Goal: Navigation & Orientation: Find specific page/section

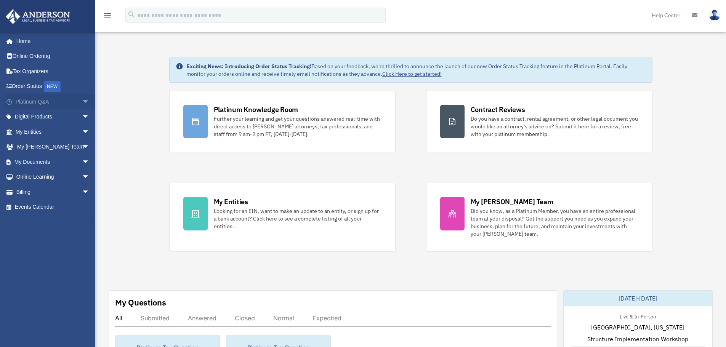
click at [82, 101] on span "arrow_drop_down" at bounding box center [89, 102] width 15 height 16
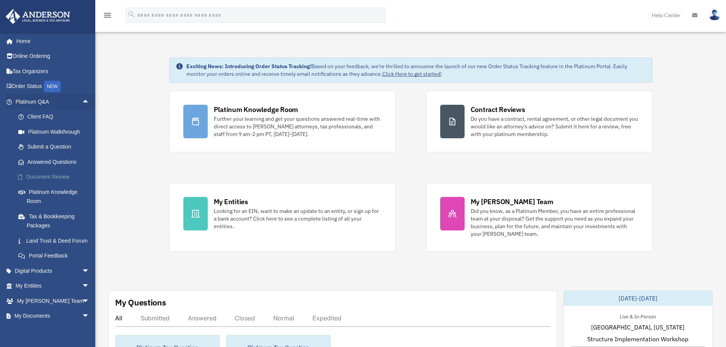
click at [60, 176] on link "Document Review" at bounding box center [56, 177] width 90 height 15
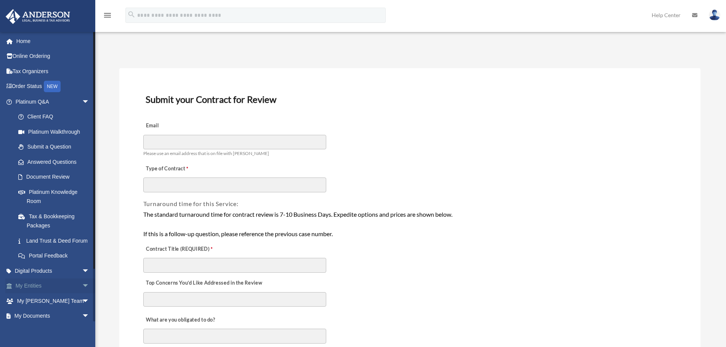
click at [82, 293] on span "arrow_drop_down" at bounding box center [89, 286] width 15 height 16
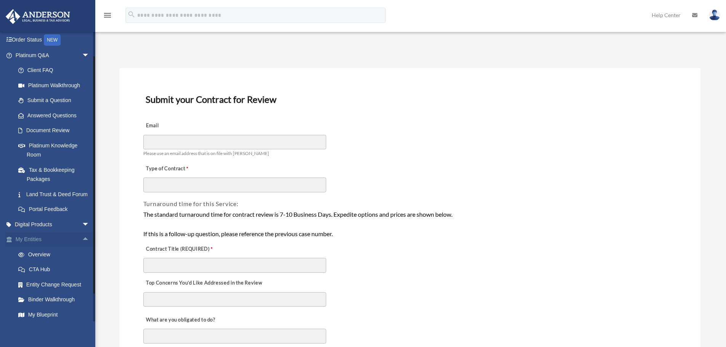
scroll to position [76, 0]
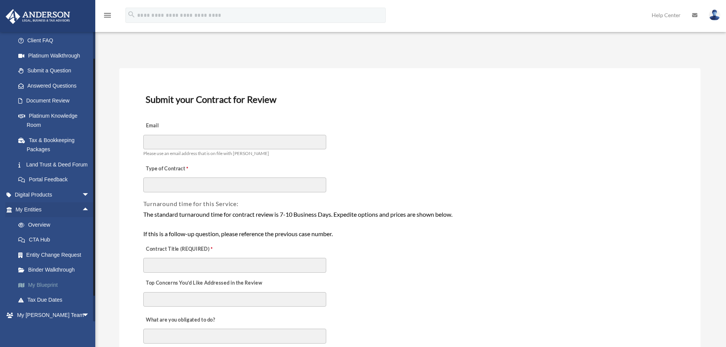
click at [36, 293] on link "My Blueprint" at bounding box center [56, 284] width 90 height 15
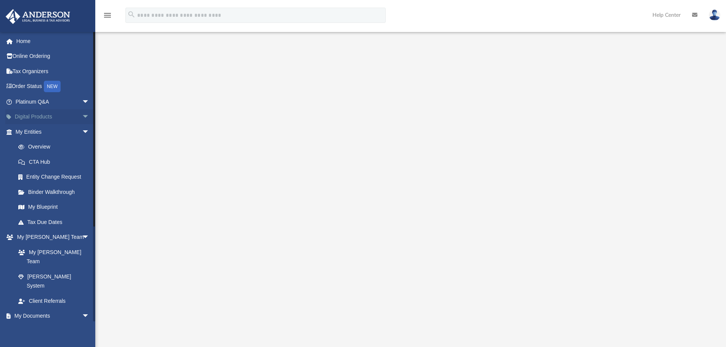
click at [82, 115] on span "arrow_drop_down" at bounding box center [89, 117] width 15 height 16
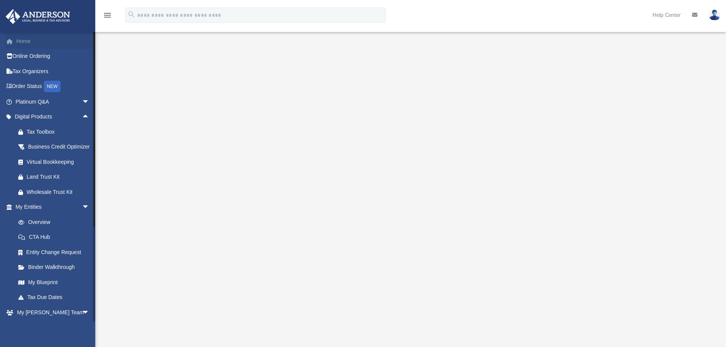
click at [21, 40] on link "Home" at bounding box center [53, 41] width 96 height 15
click at [26, 58] on link "Online Ordering" at bounding box center [53, 56] width 96 height 15
